Goal: Task Accomplishment & Management: Manage account settings

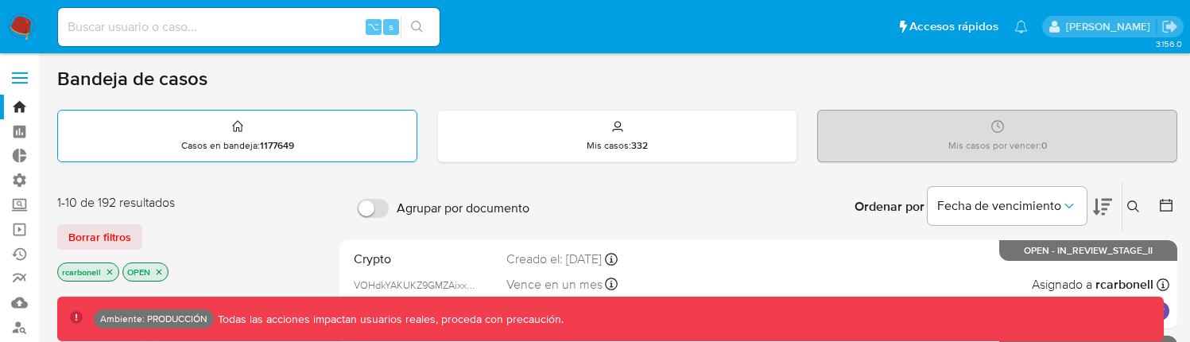
scroll to position [3, 0]
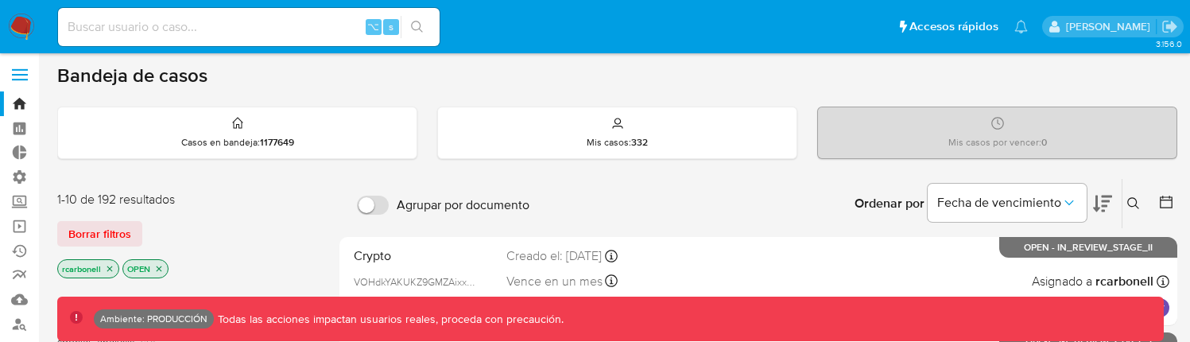
click at [25, 80] on span at bounding box center [20, 80] width 16 height 2
click at [0, 0] on input "checkbox" at bounding box center [0, 0] width 0 height 0
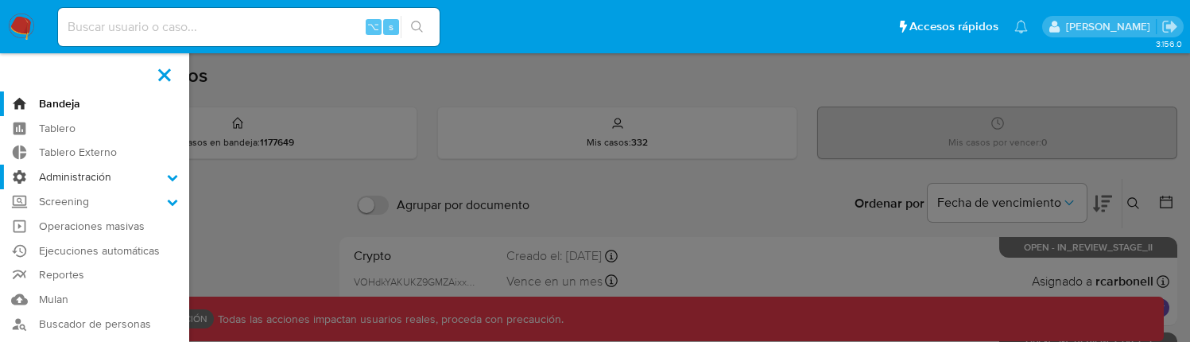
click at [95, 176] on label "Administración" at bounding box center [94, 177] width 189 height 25
click at [0, 0] on input "Administración" at bounding box center [0, 0] width 0 height 0
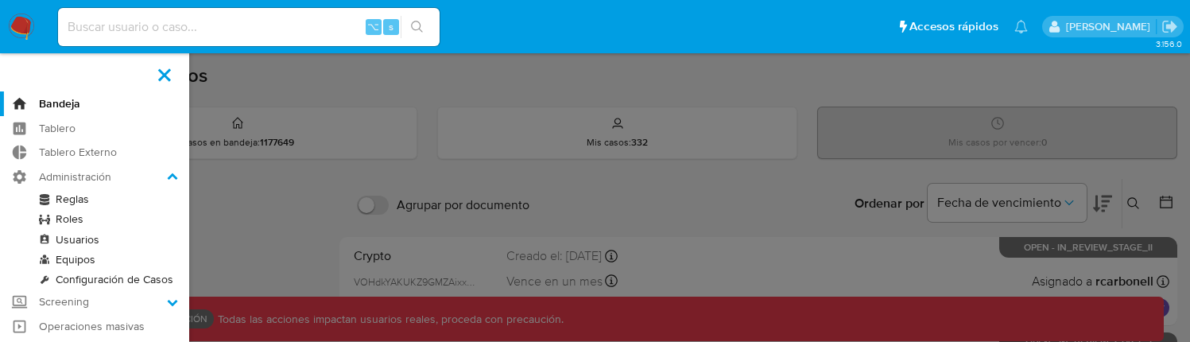
click at [77, 236] on link "Usuarios" at bounding box center [94, 240] width 189 height 20
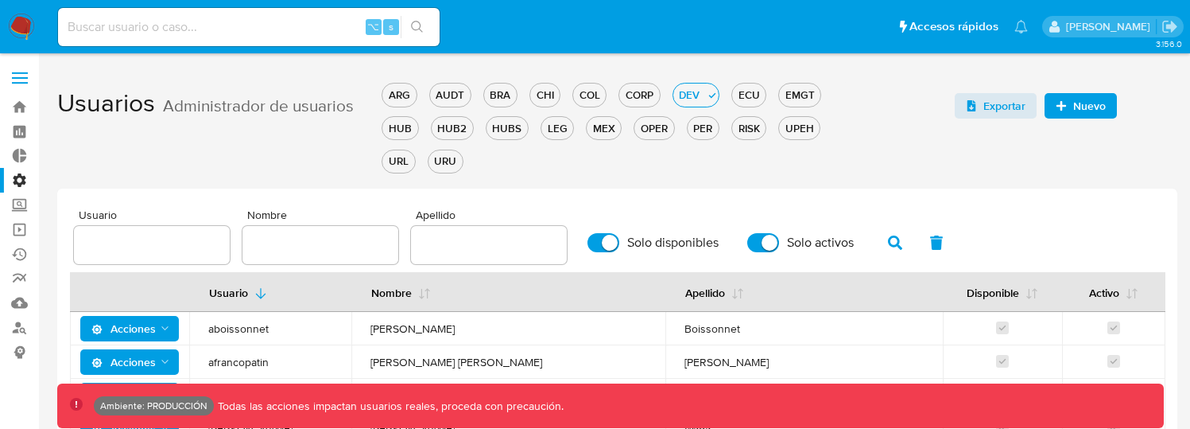
click at [347, 209] on span "Nombre" at bounding box center [325, 215] width 156 height 12
click at [347, 235] on input "text" at bounding box center [321, 245] width 156 height 21
click at [336, 250] on input "text" at bounding box center [321, 245] width 156 height 21
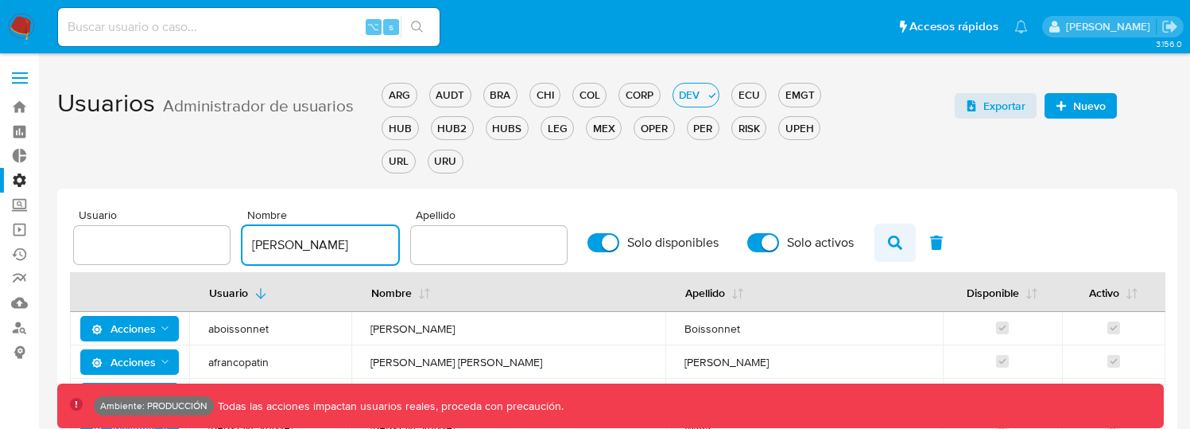
type input "jorge"
click at [889, 246] on icon "button" at bounding box center [895, 242] width 14 height 14
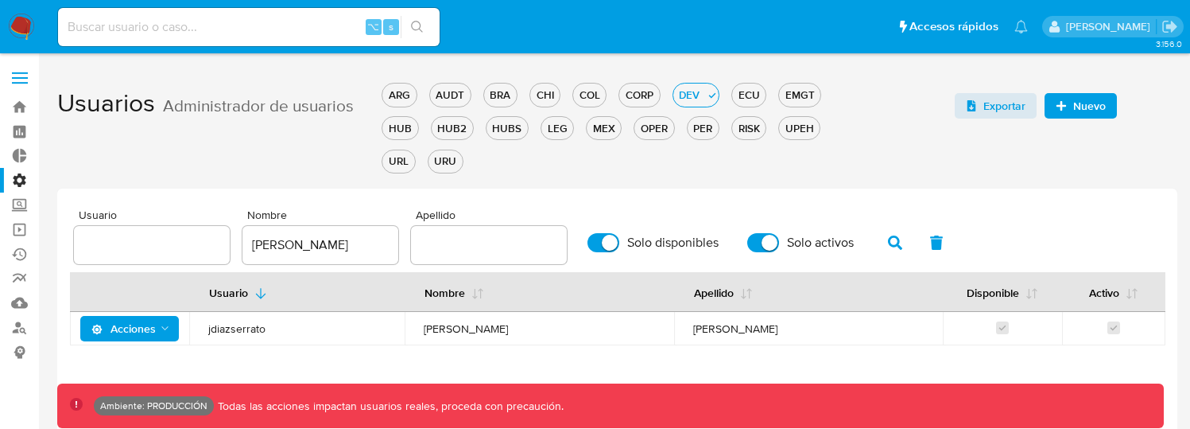
click at [285, 331] on span "jdiazserrato" at bounding box center [296, 328] width 177 height 14
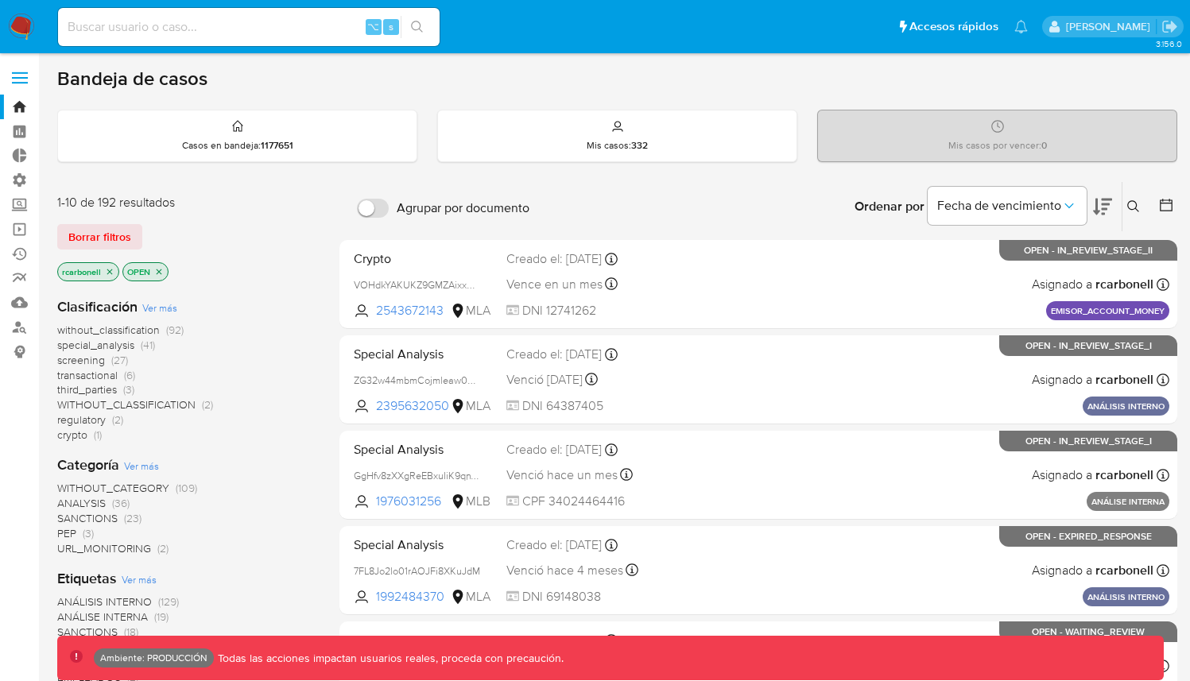
click at [11, 81] on label at bounding box center [20, 77] width 40 height 33
click at [0, 0] on input "checkbox" at bounding box center [0, 0] width 0 height 0
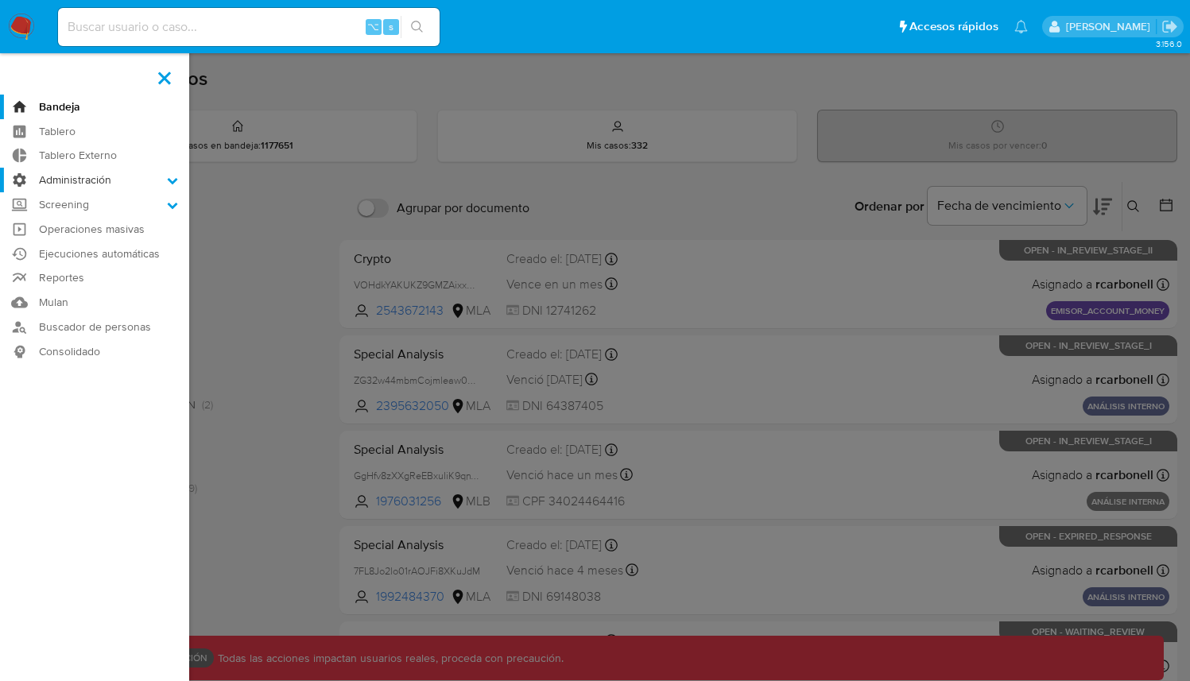
click at [99, 187] on label "Administración" at bounding box center [94, 180] width 189 height 25
click at [0, 0] on input "Administración" at bounding box center [0, 0] width 0 height 0
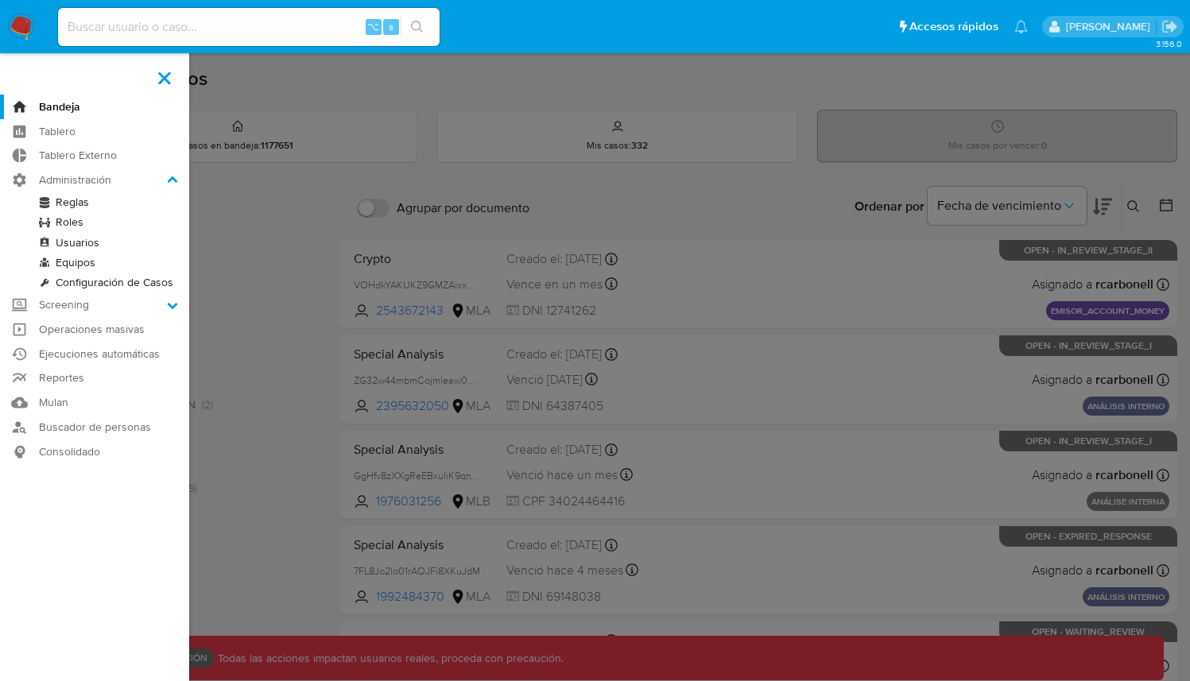
click at [75, 216] on link "Roles" at bounding box center [94, 222] width 189 height 20
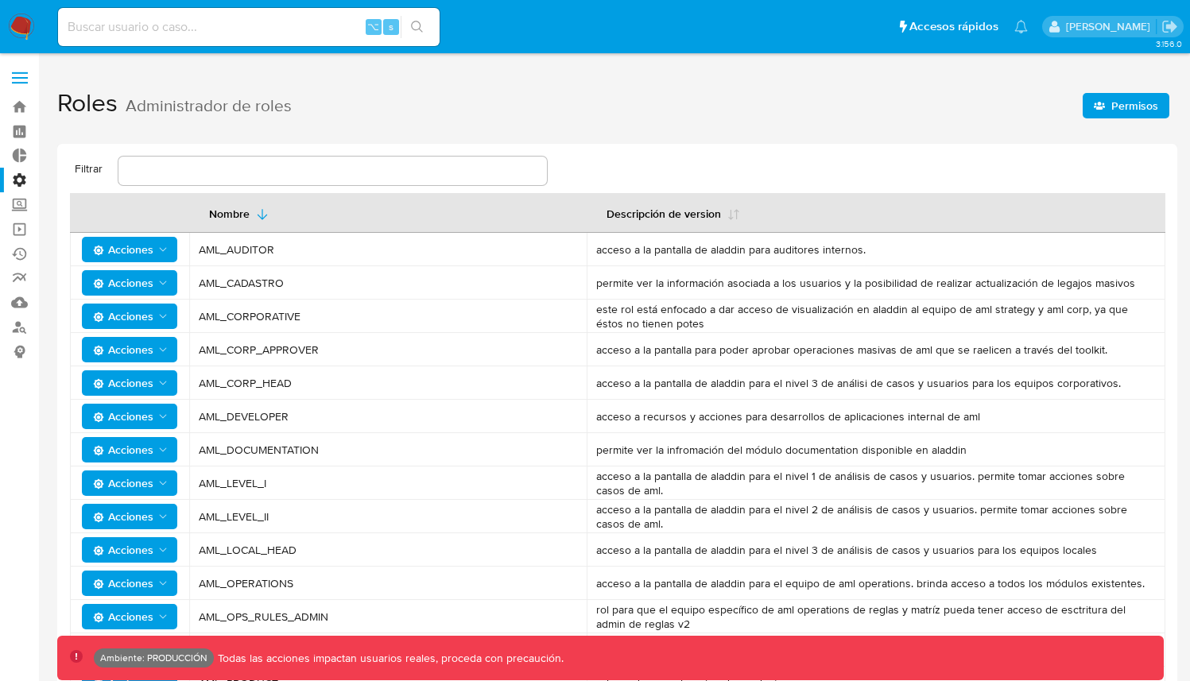
click at [1127, 93] on span "Permisos" at bounding box center [1135, 105] width 47 height 25
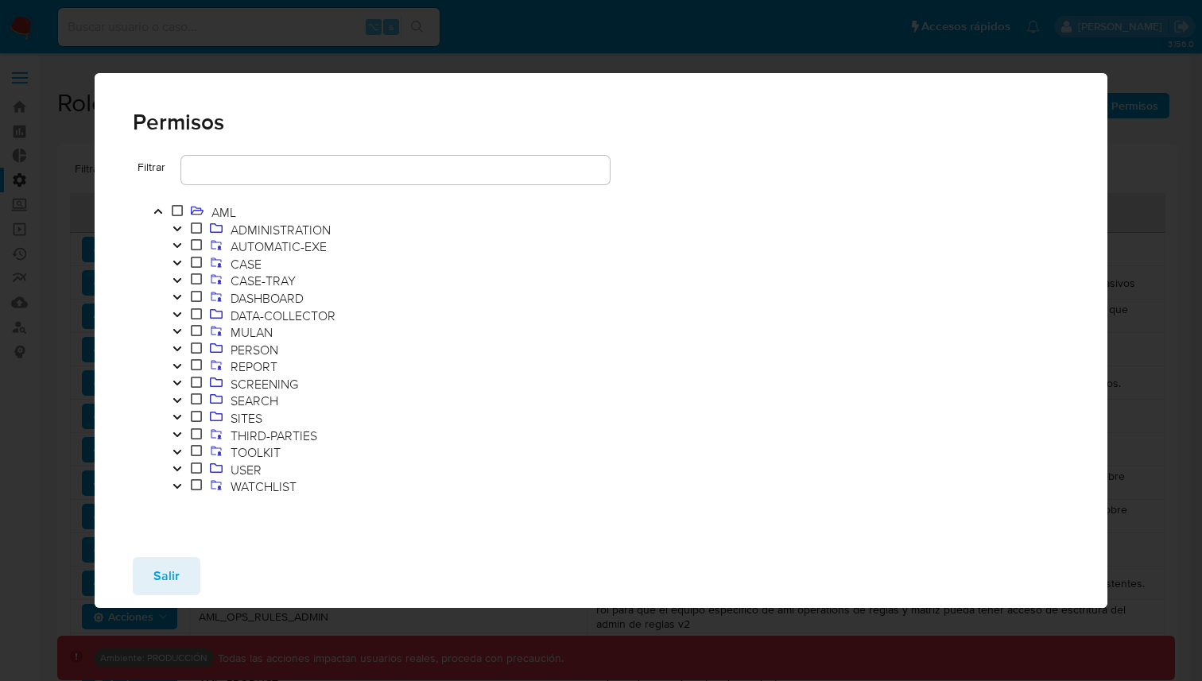
click at [177, 452] on icon "Toggle" at bounding box center [177, 451] width 8 height 5
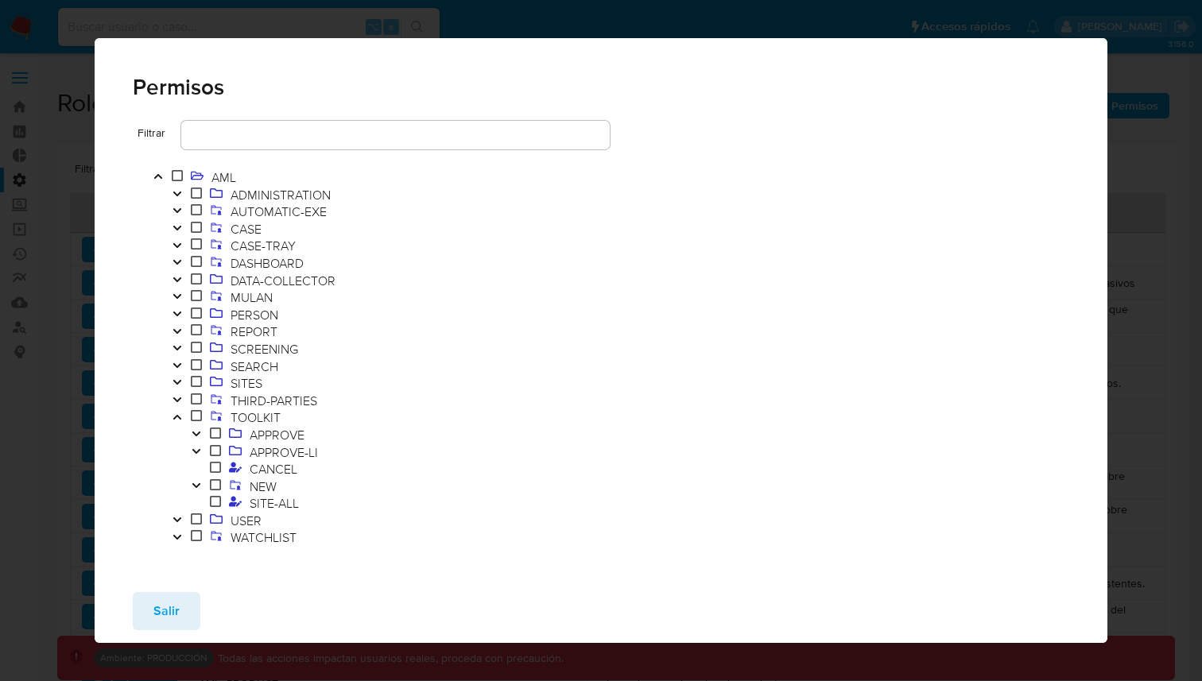
click at [196, 481] on icon "Toggle" at bounding box center [196, 486] width 11 height 10
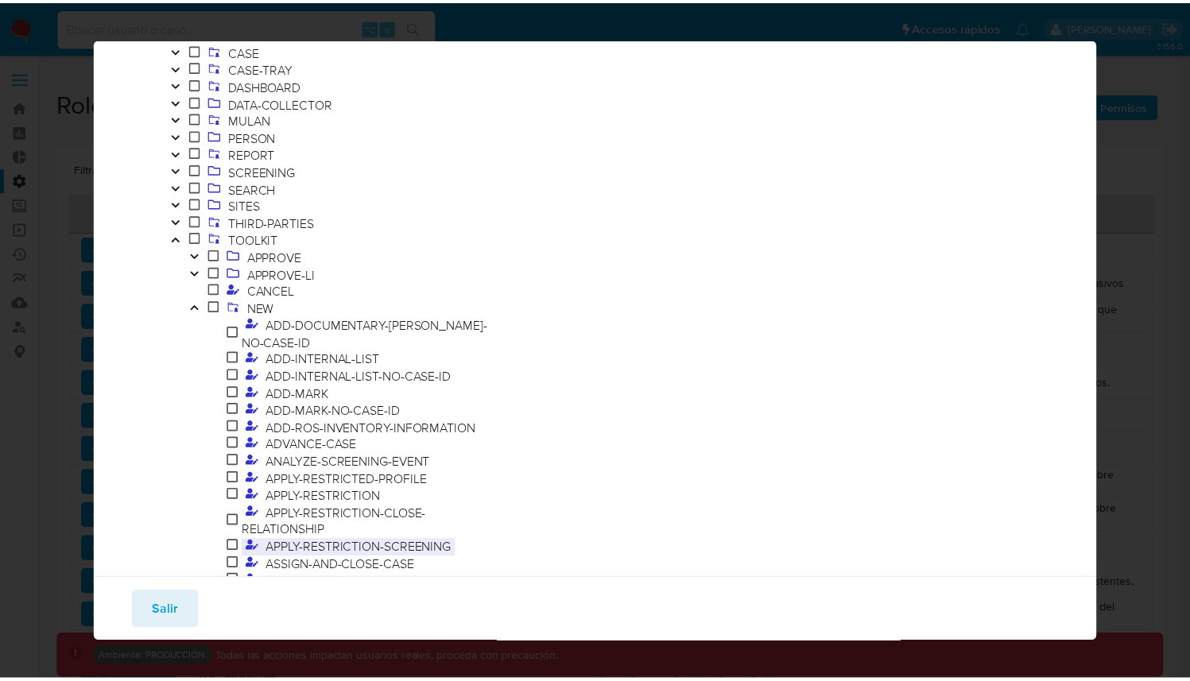
scroll to position [191, 0]
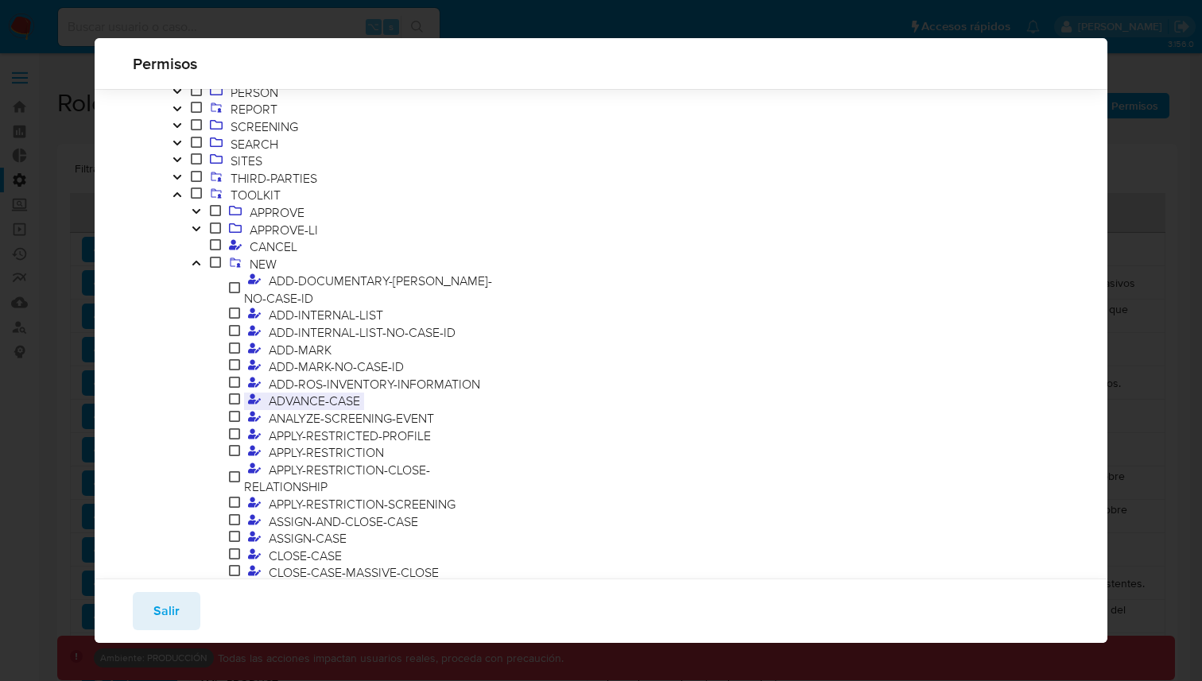
click at [332, 392] on span "ADVANCE-CASE" at bounding box center [314, 400] width 99 height 17
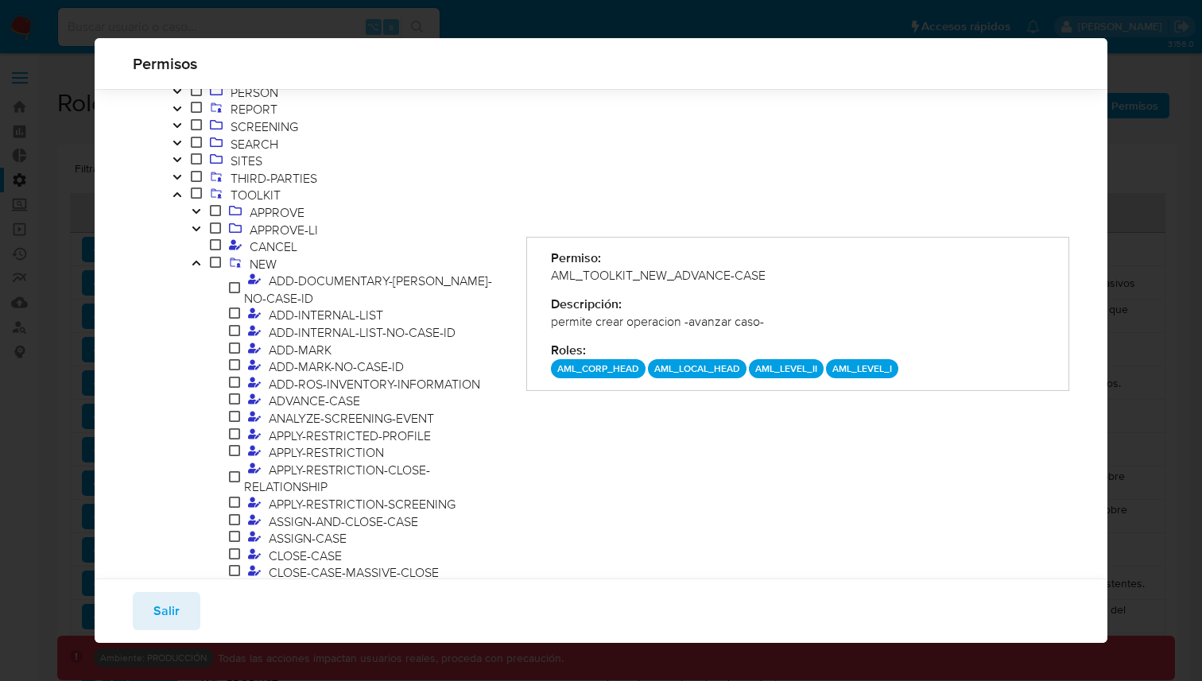
drag, startPoint x: 728, startPoint y: 281, endPoint x: 546, endPoint y: 280, distance: 181.3
click at [551, 280] on div "AML_TOOLKIT_NEW_ADVANCE-CASE" at bounding box center [798, 275] width 494 height 17
drag, startPoint x: 479, startPoint y: 25, endPoint x: 423, endPoint y: 105, distance: 98.2
click at [479, 25] on div "Permisos Filtrar AML ADMINISTRATION AUTOMATIC-EXE CASE CASE-TRAY DASHBOARD DATA…" at bounding box center [601, 340] width 1202 height 681
drag, startPoint x: 780, startPoint y: 272, endPoint x: 546, endPoint y: 270, distance: 233.8
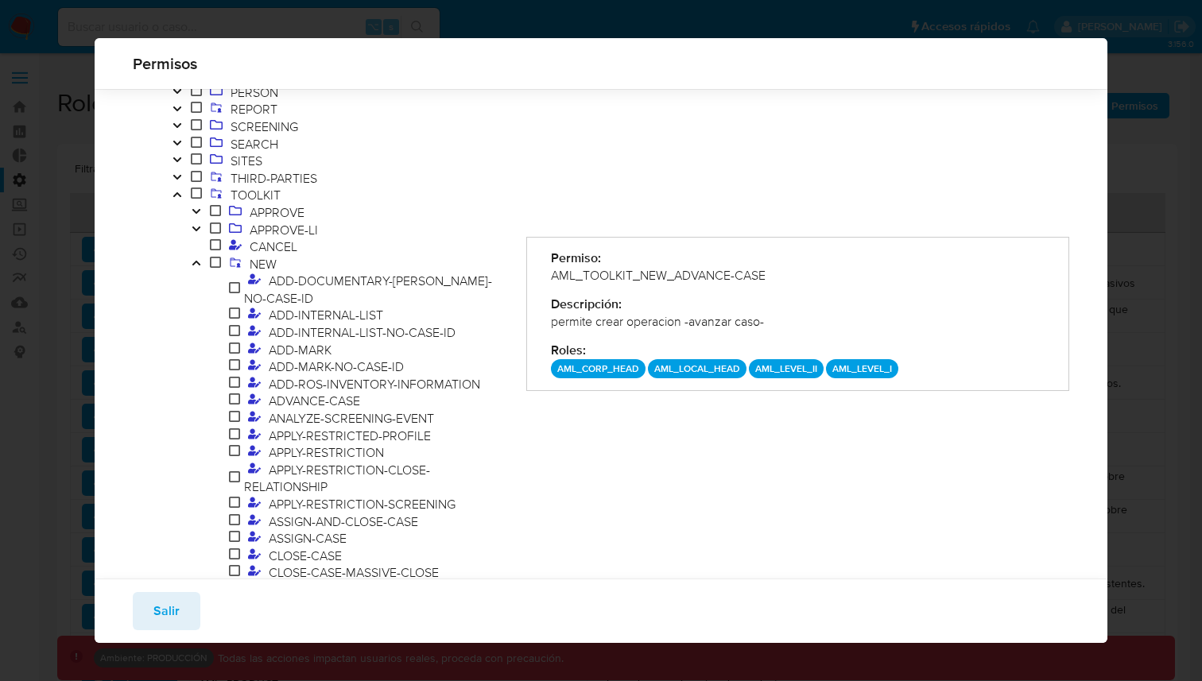
click at [551, 270] on div "AML_TOOLKIT_NEW_ADVANCE-CASE" at bounding box center [798, 275] width 494 height 17
click at [164, 623] on span "Salir" at bounding box center [166, 611] width 26 height 35
